Goal: Find specific page/section: Find specific page/section

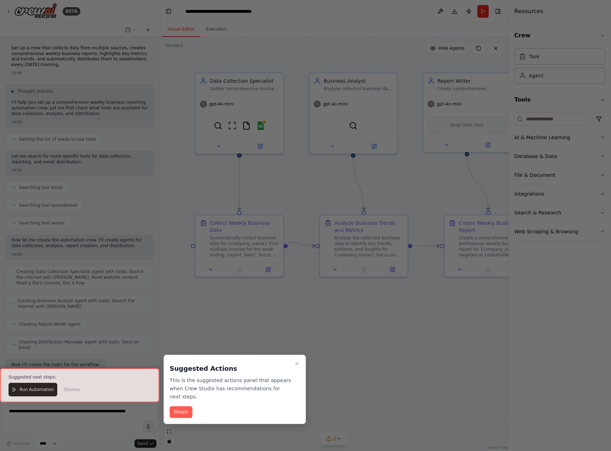
scroll to position [429, 0]
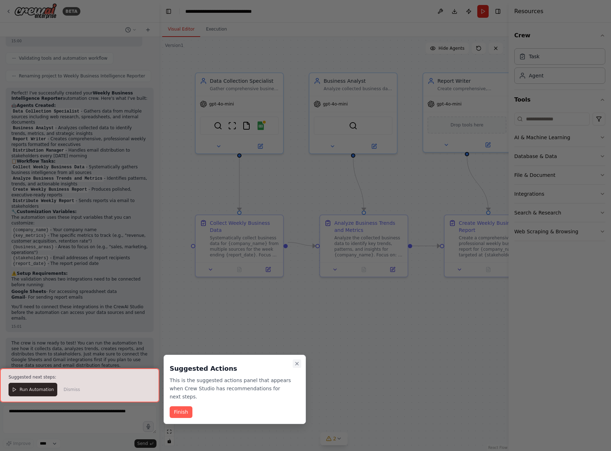
click at [296, 365] on icon "Close walkthrough" at bounding box center [297, 364] width 6 height 6
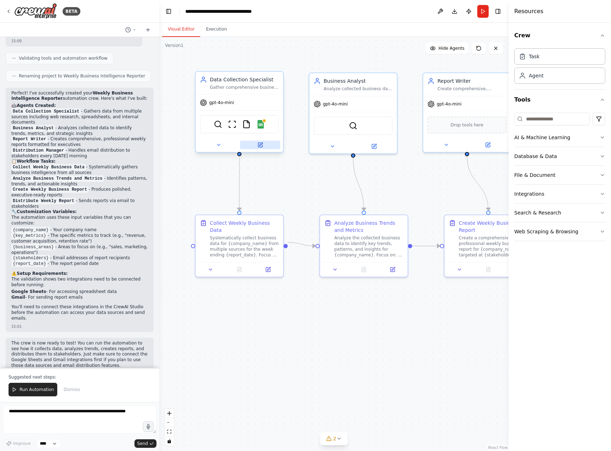
click at [263, 146] on icon at bounding box center [260, 145] width 6 height 6
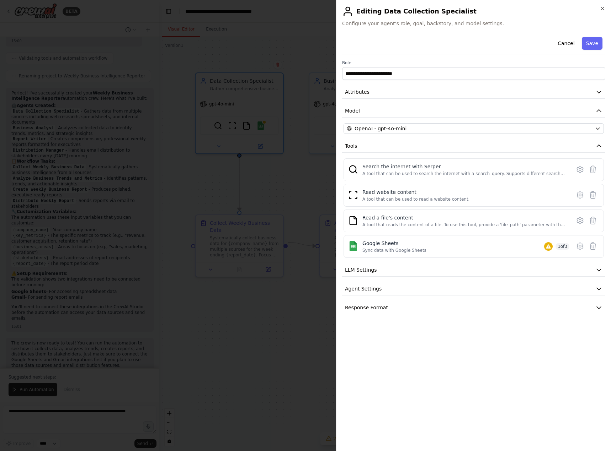
click at [267, 183] on div at bounding box center [305, 225] width 611 height 451
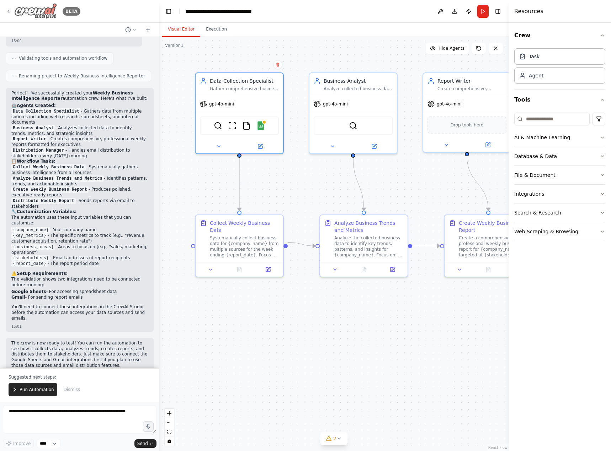
click at [43, 14] on img at bounding box center [35, 11] width 43 height 16
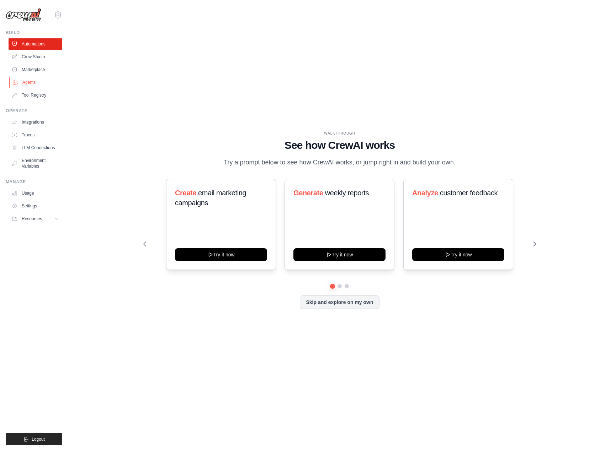
click at [30, 83] on link "Agents" at bounding box center [36, 82] width 54 height 11
